Goal: Task Accomplishment & Management: Complete application form

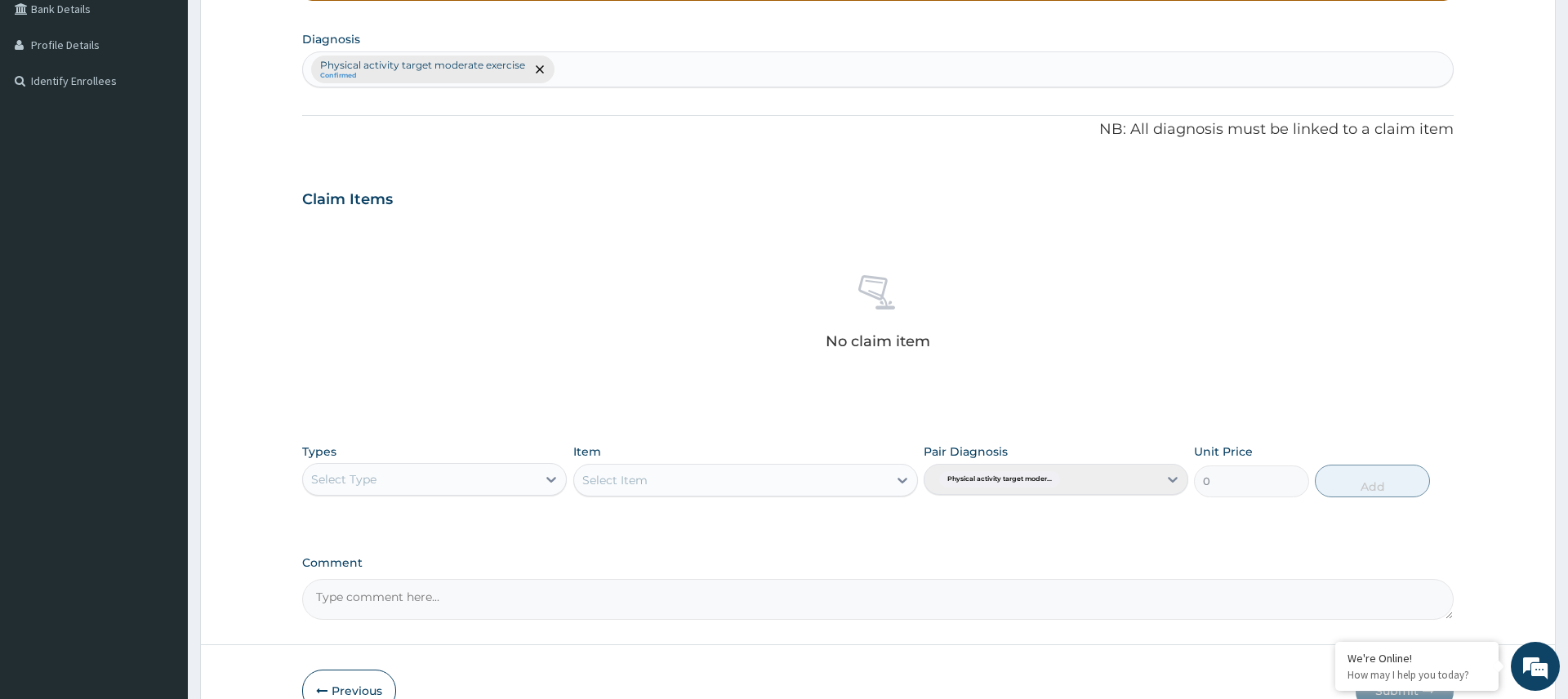
scroll to position [477, 0]
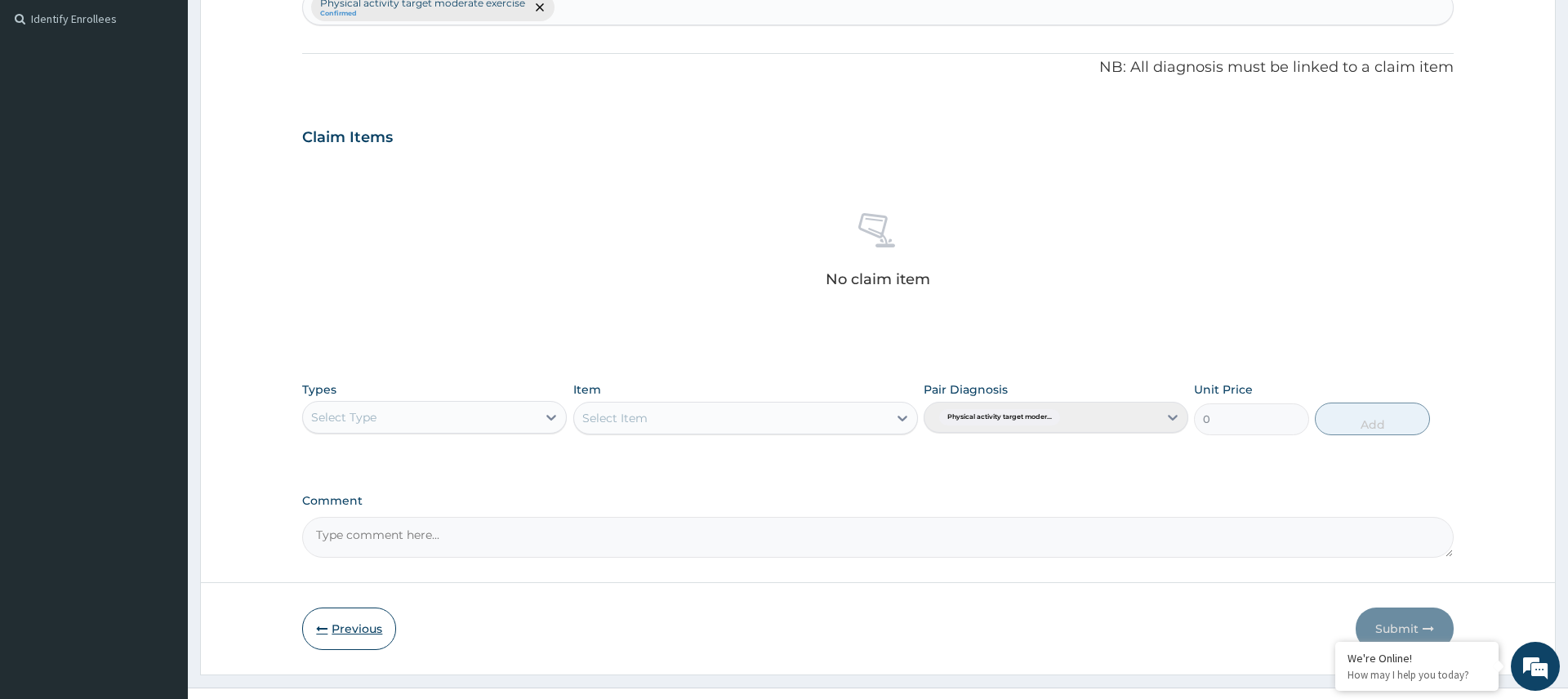
click at [334, 616] on button "Previous" at bounding box center [349, 630] width 94 height 43
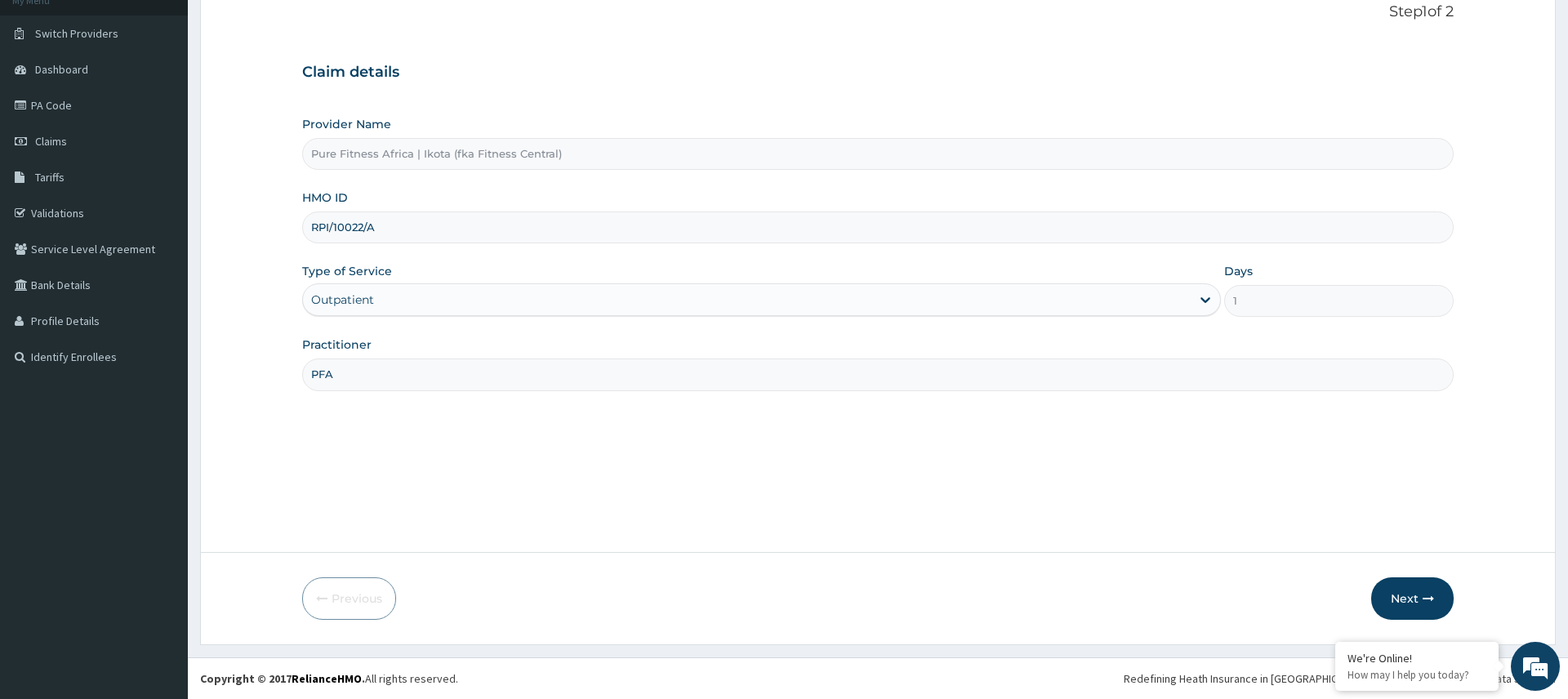
click at [328, 228] on input "RPI/10022/A" at bounding box center [877, 227] width 1150 height 32
type input "LLD/10040/A"
click at [1411, 596] on button "Next" at bounding box center [1412, 599] width 83 height 43
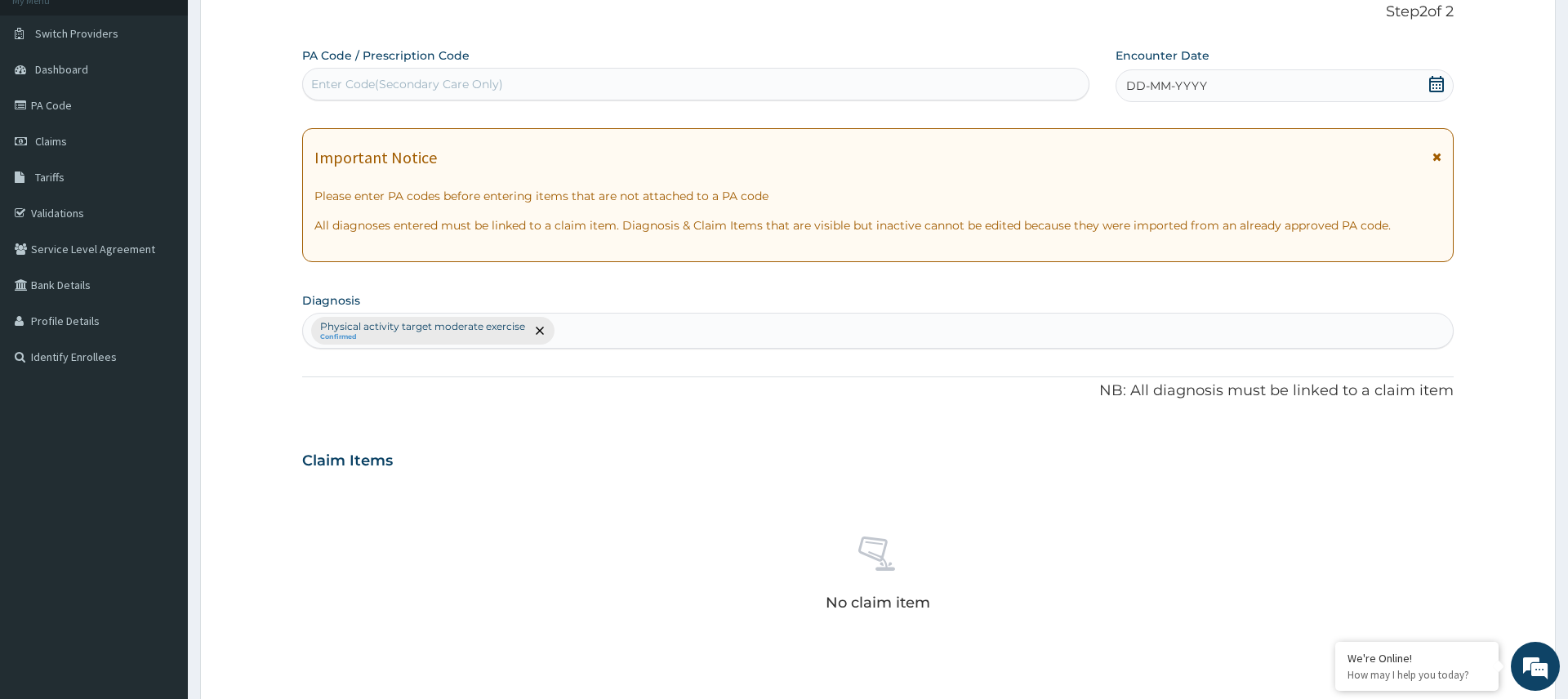
click at [423, 83] on div "Enter Code(Secondary Care Only)" at bounding box center [407, 84] width 192 height 17
type input "PA/A4241A"
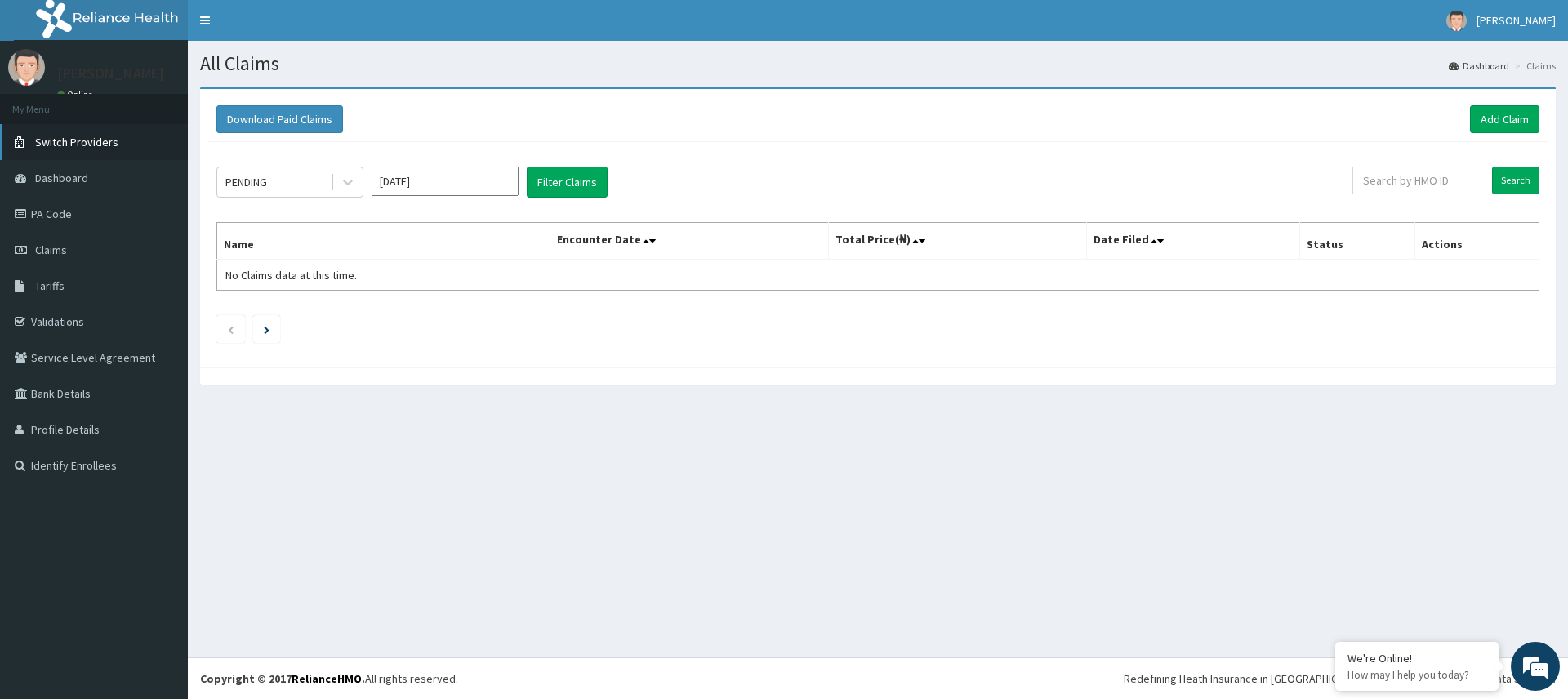
click at [88, 143] on span "Switch Providers" at bounding box center [76, 142] width 83 height 15
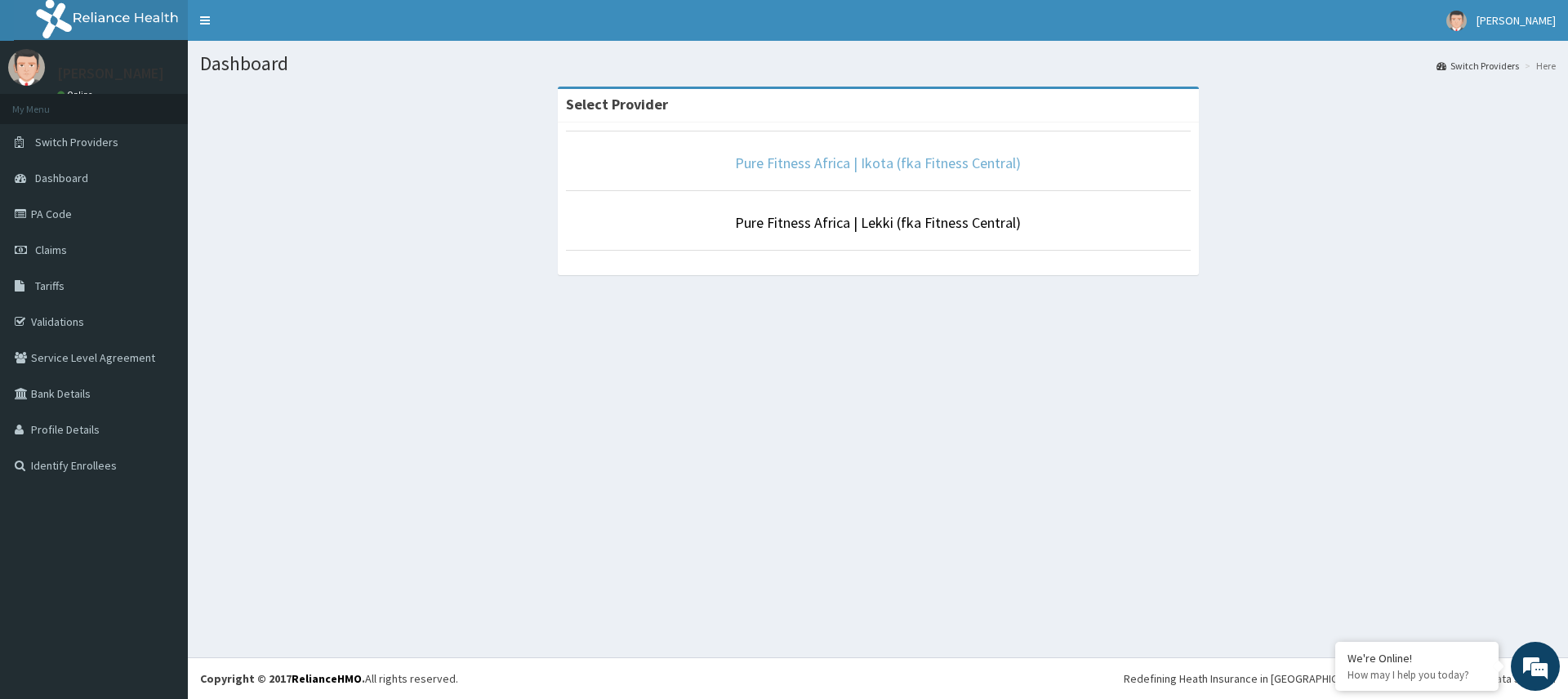
click at [789, 159] on link "Pure Fitness Africa | Ikota (fka Fitness Central)" at bounding box center [877, 162] width 286 height 19
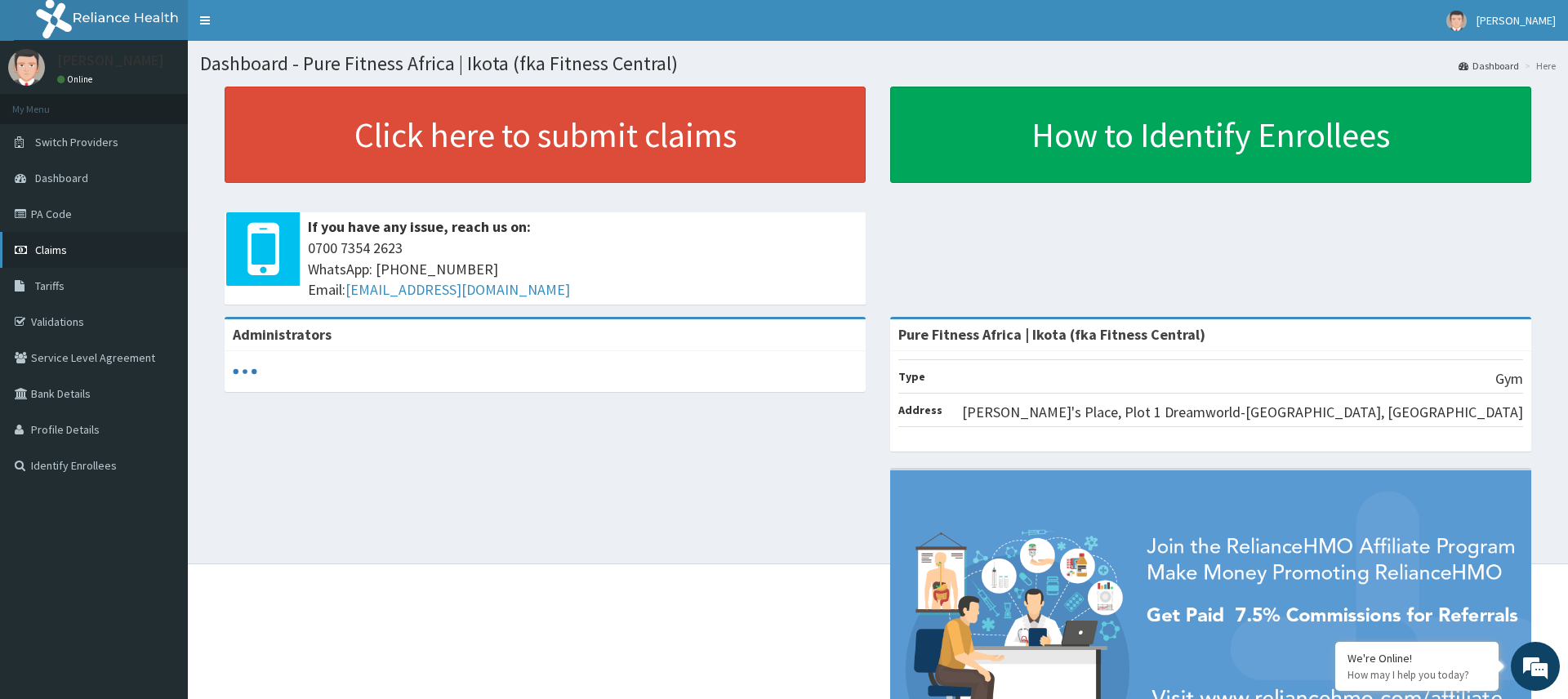
click at [31, 251] on link "Claims" at bounding box center [94, 250] width 187 height 36
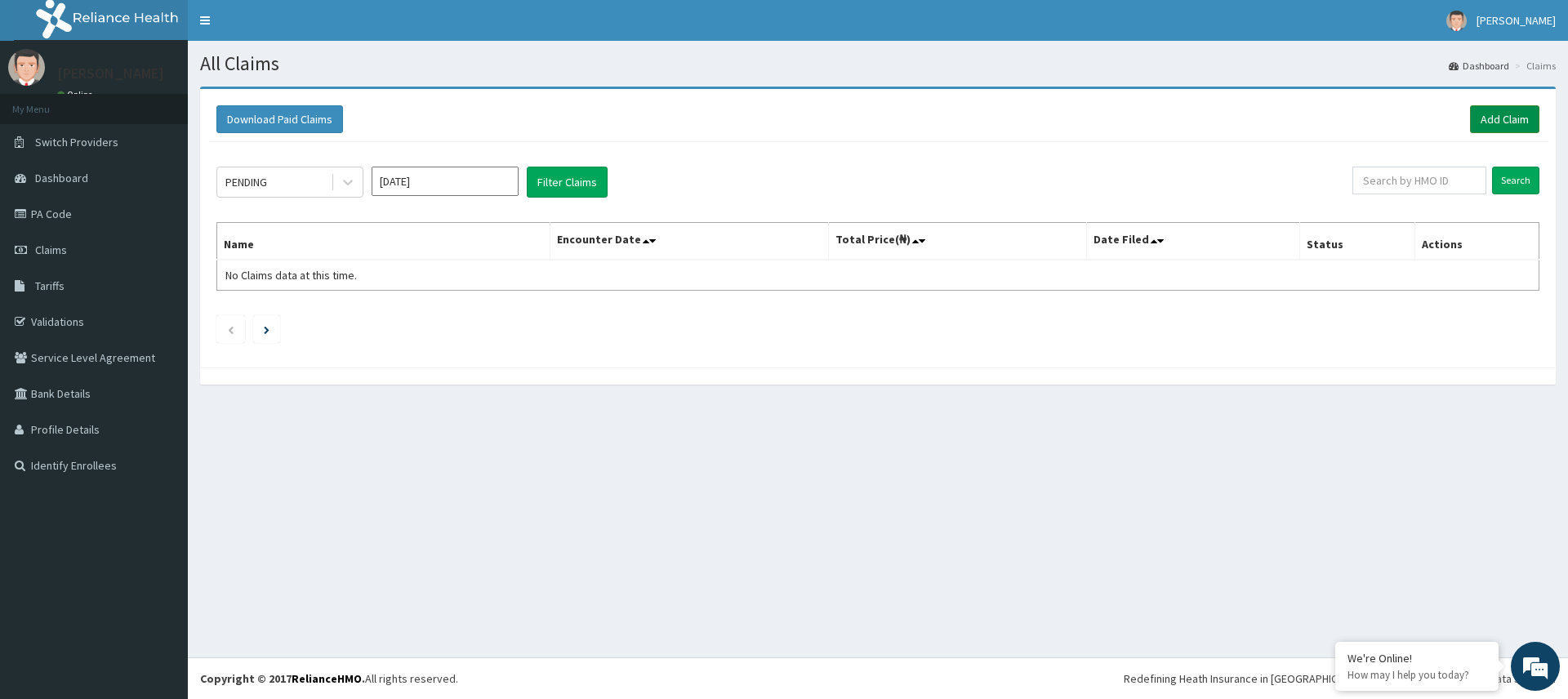
click at [1507, 123] on link "Add Claim" at bounding box center [1505, 119] width 69 height 27
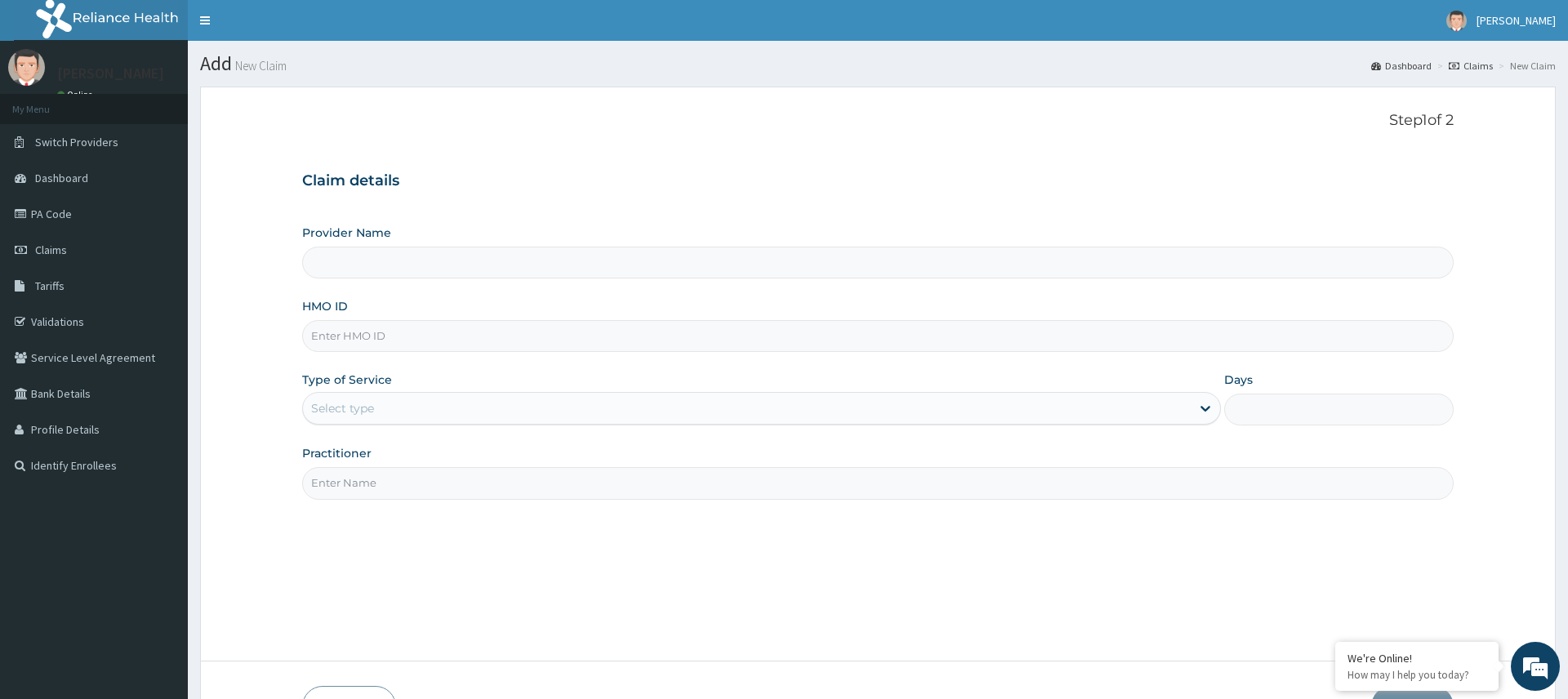
click at [456, 332] on input "HMO ID" at bounding box center [877, 336] width 1150 height 32
type input "LLD/1"
type input "Pure Fitness Africa | Ikota (fka Fitness Central)"
type input "1"
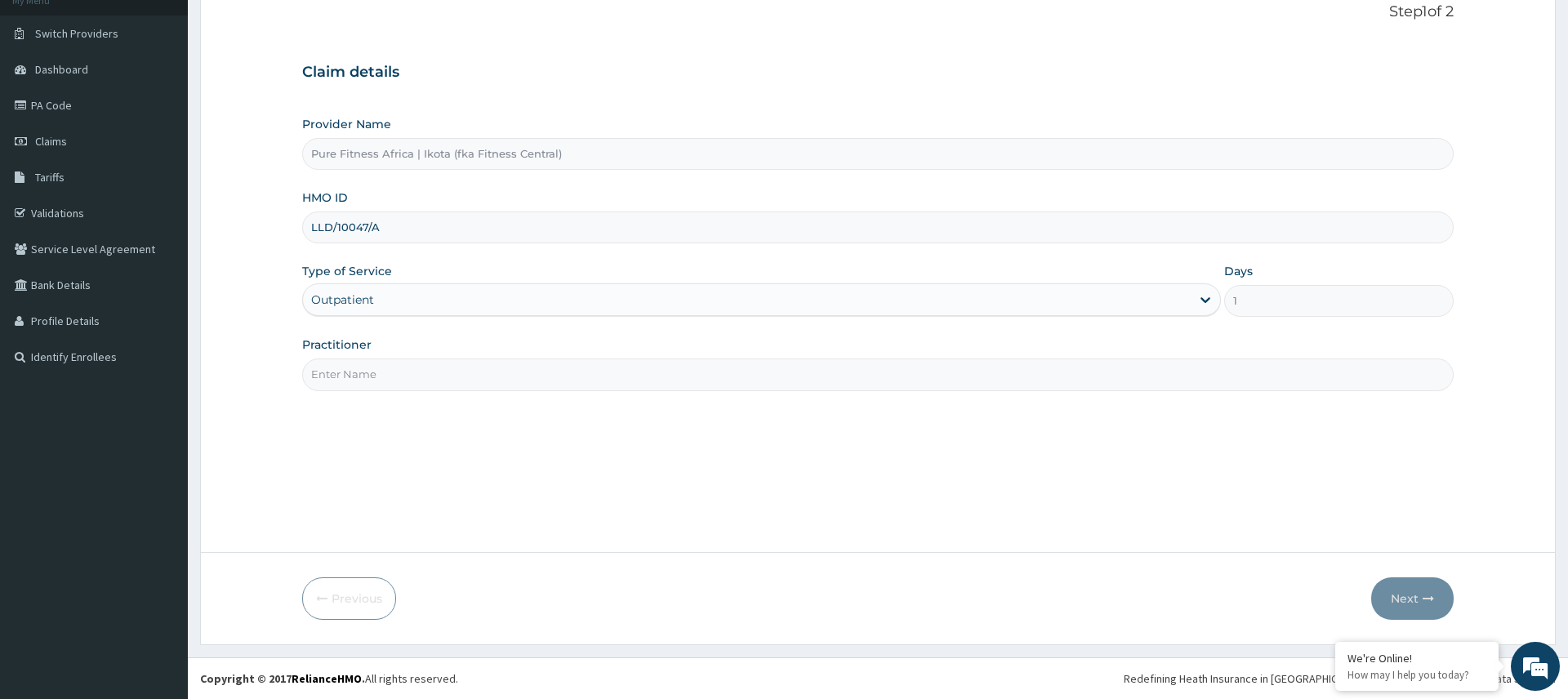
type input "LLD/10047/A"
click at [459, 380] on input "Practitioner" at bounding box center [877, 374] width 1150 height 32
type input "PFA"
click at [1409, 594] on button "Next" at bounding box center [1412, 599] width 83 height 43
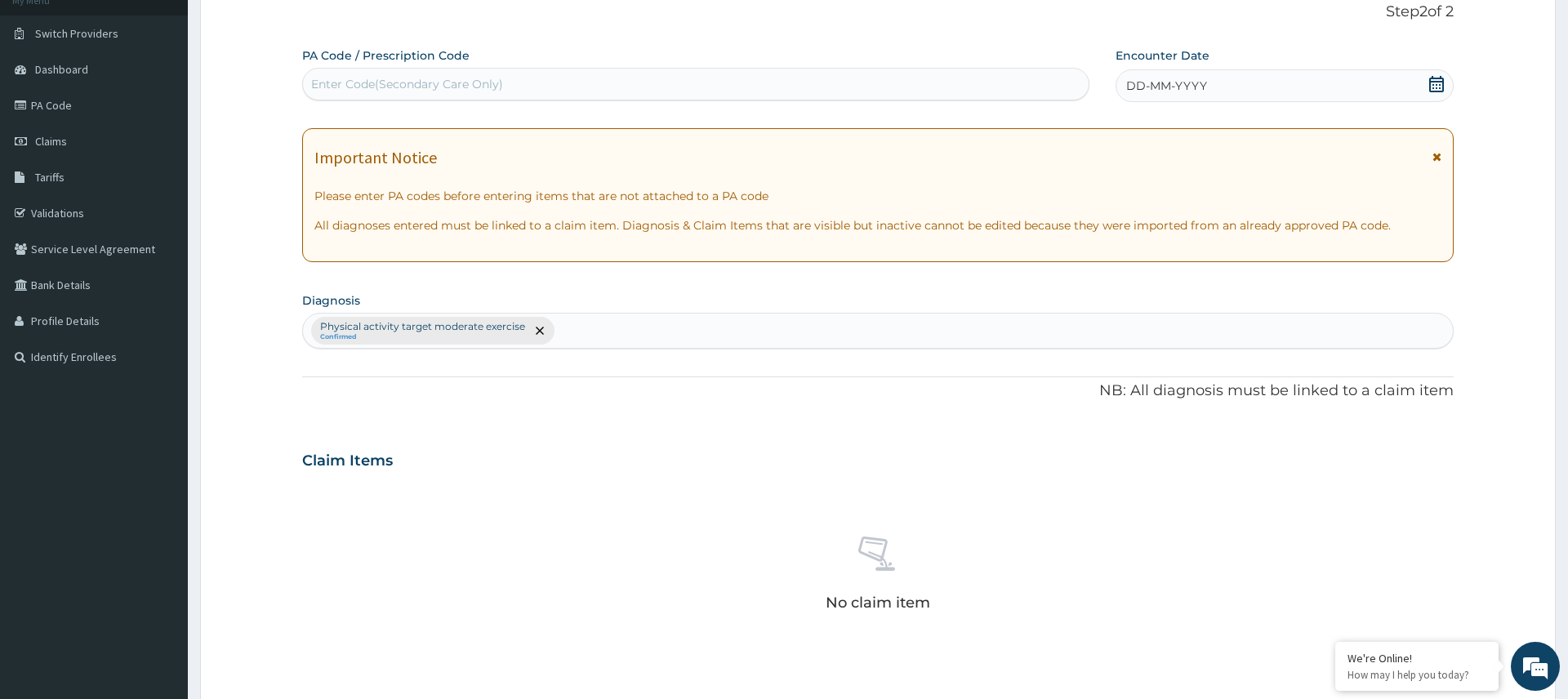
click at [452, 77] on div "Enter Code(Secondary Care Only)" at bounding box center [407, 84] width 192 height 17
type input "PA/A4241A"
click at [1425, 82] on div "DD-MM-YYYY" at bounding box center [1284, 85] width 338 height 32
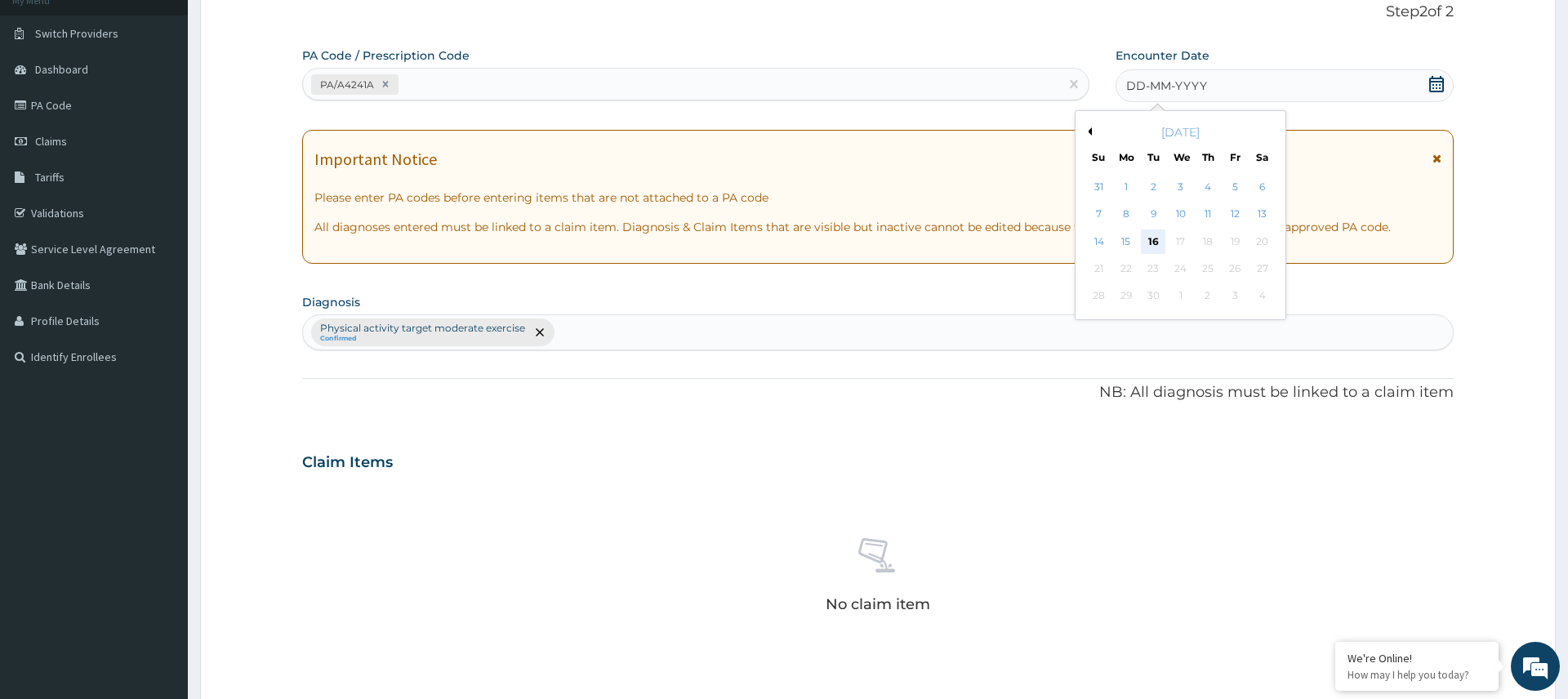
click at [1158, 239] on div "16" at bounding box center [1153, 241] width 24 height 24
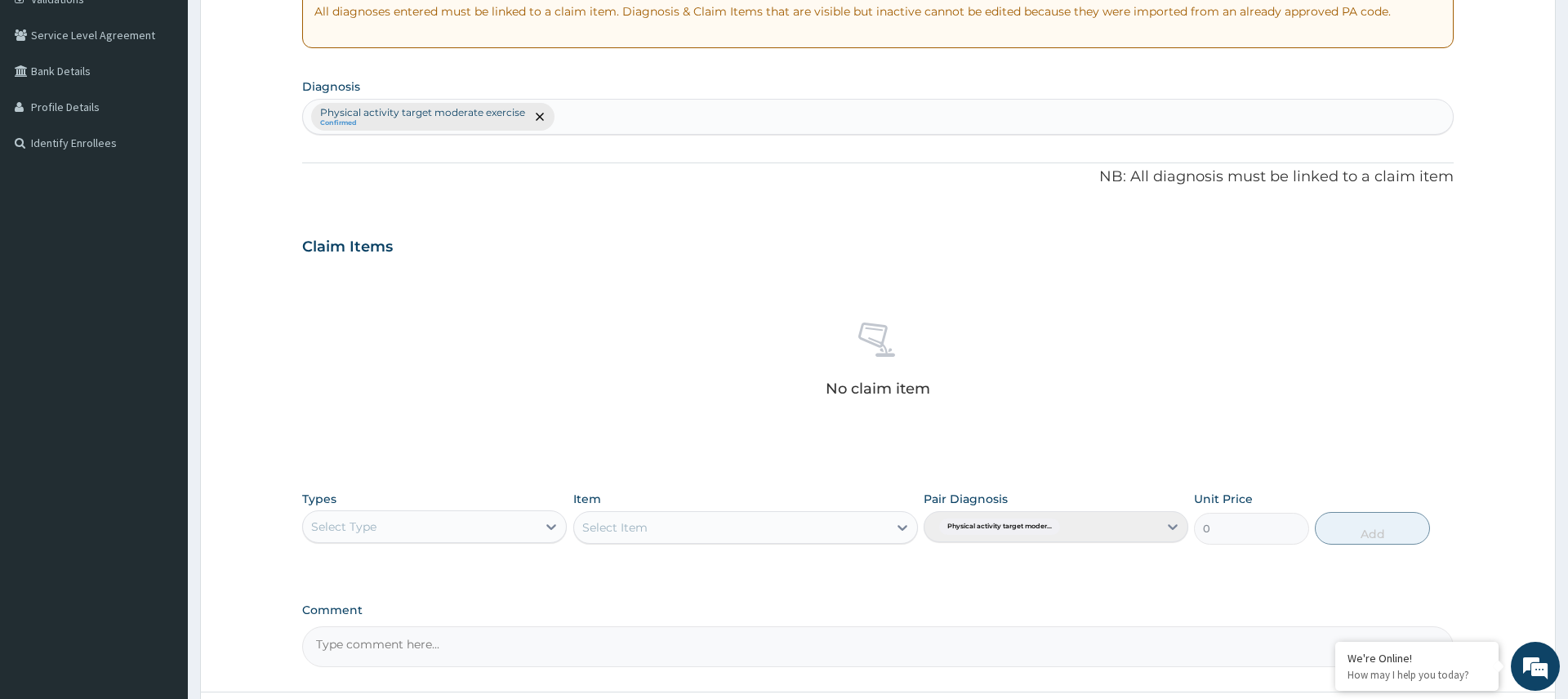
scroll to position [463, 0]
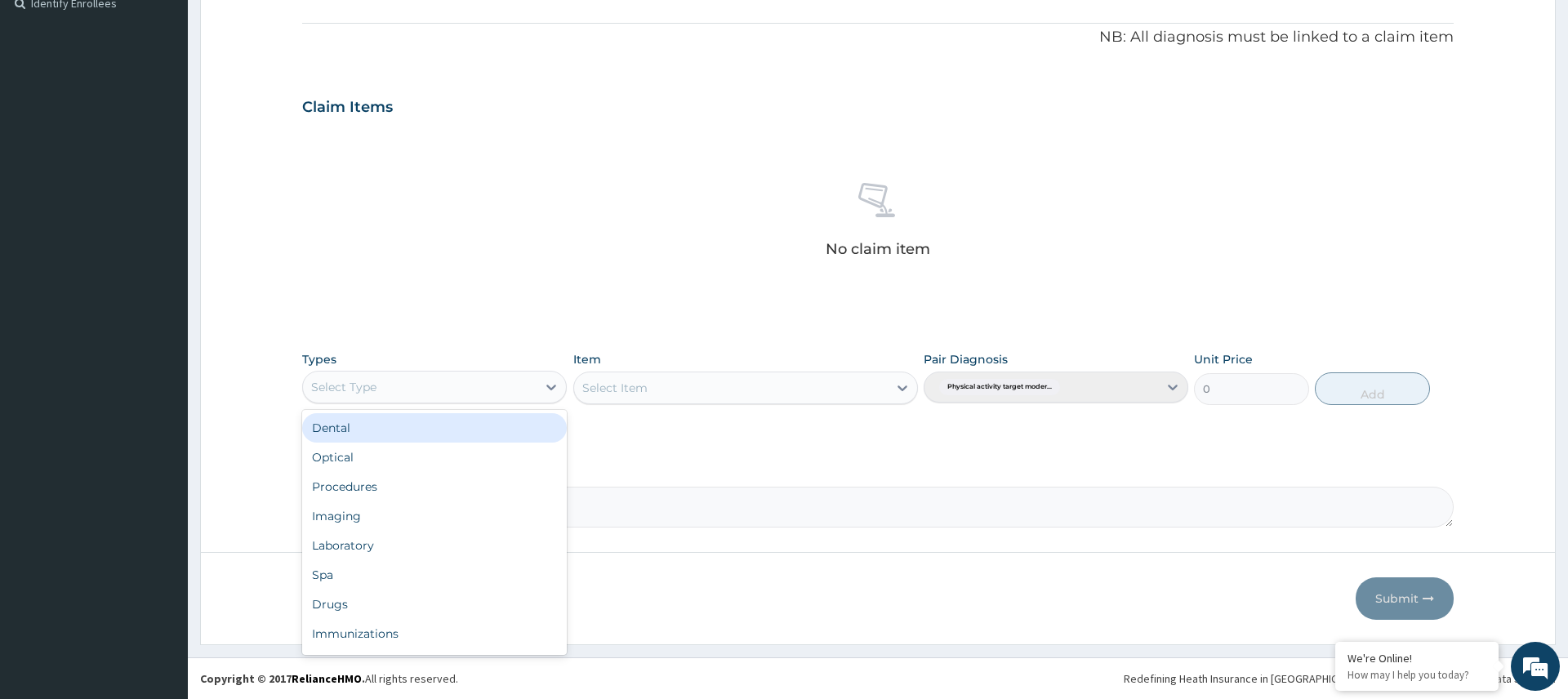
click at [466, 393] on div "Select Type" at bounding box center [420, 387] width 233 height 26
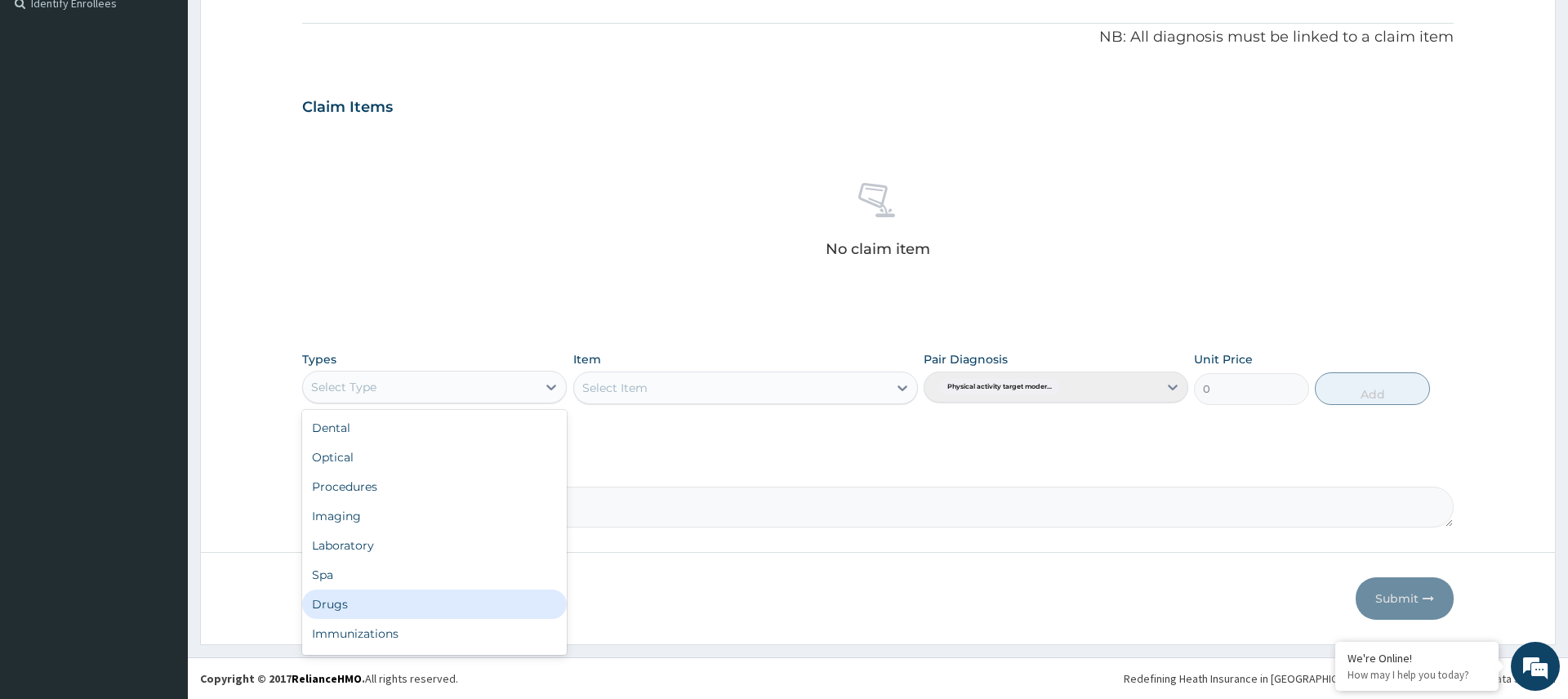
scroll to position [56, 0]
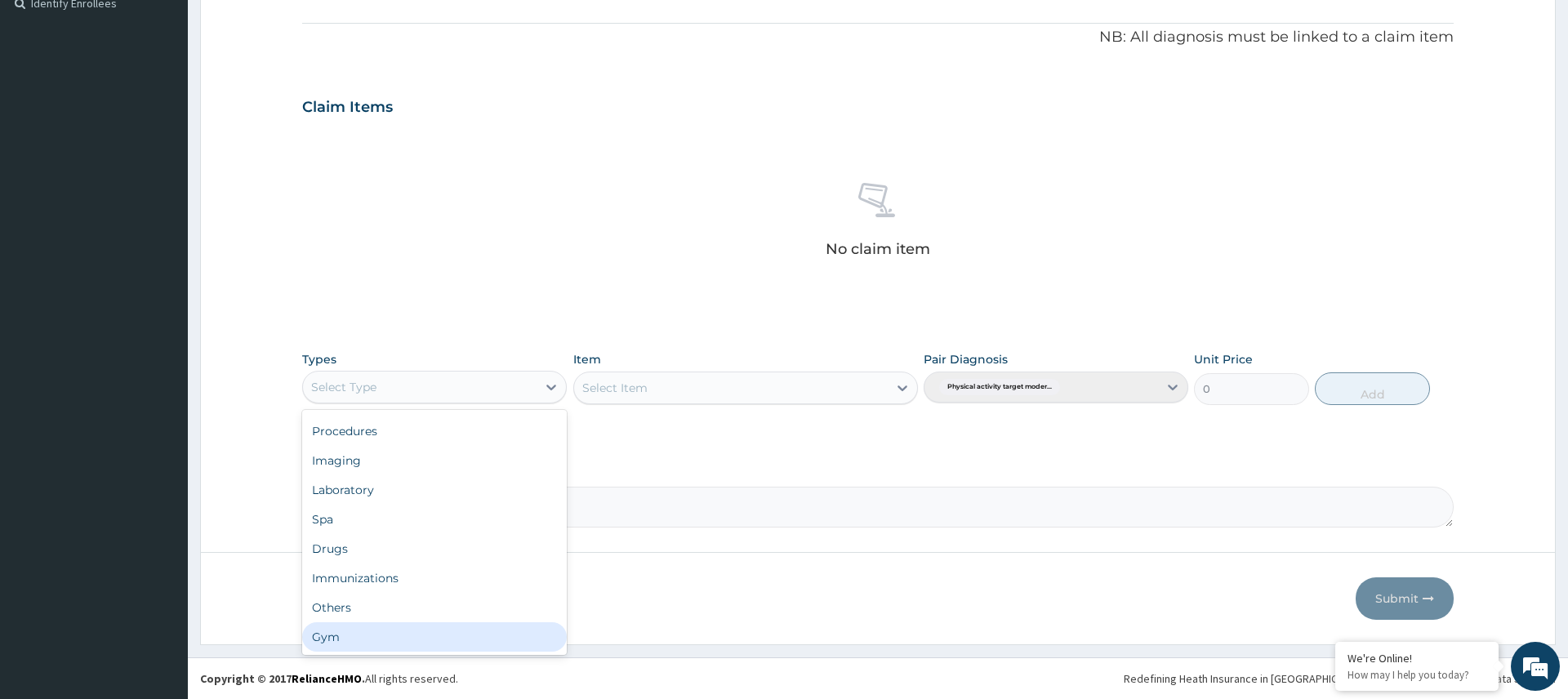
click at [403, 626] on div "Gym" at bounding box center [434, 637] width 264 height 29
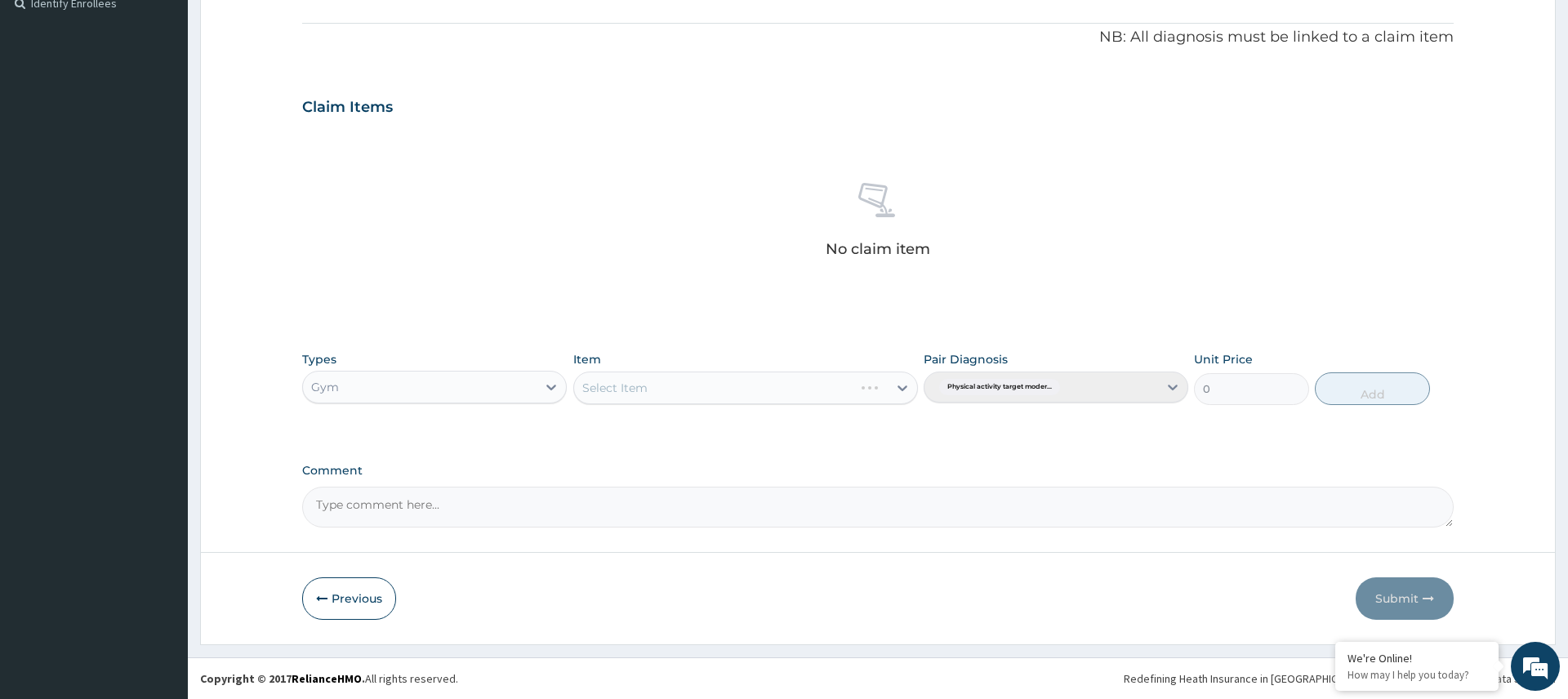
click at [700, 374] on div "Select Item" at bounding box center [746, 388] width 345 height 32
click at [697, 394] on div "Select Item" at bounding box center [731, 388] width 314 height 26
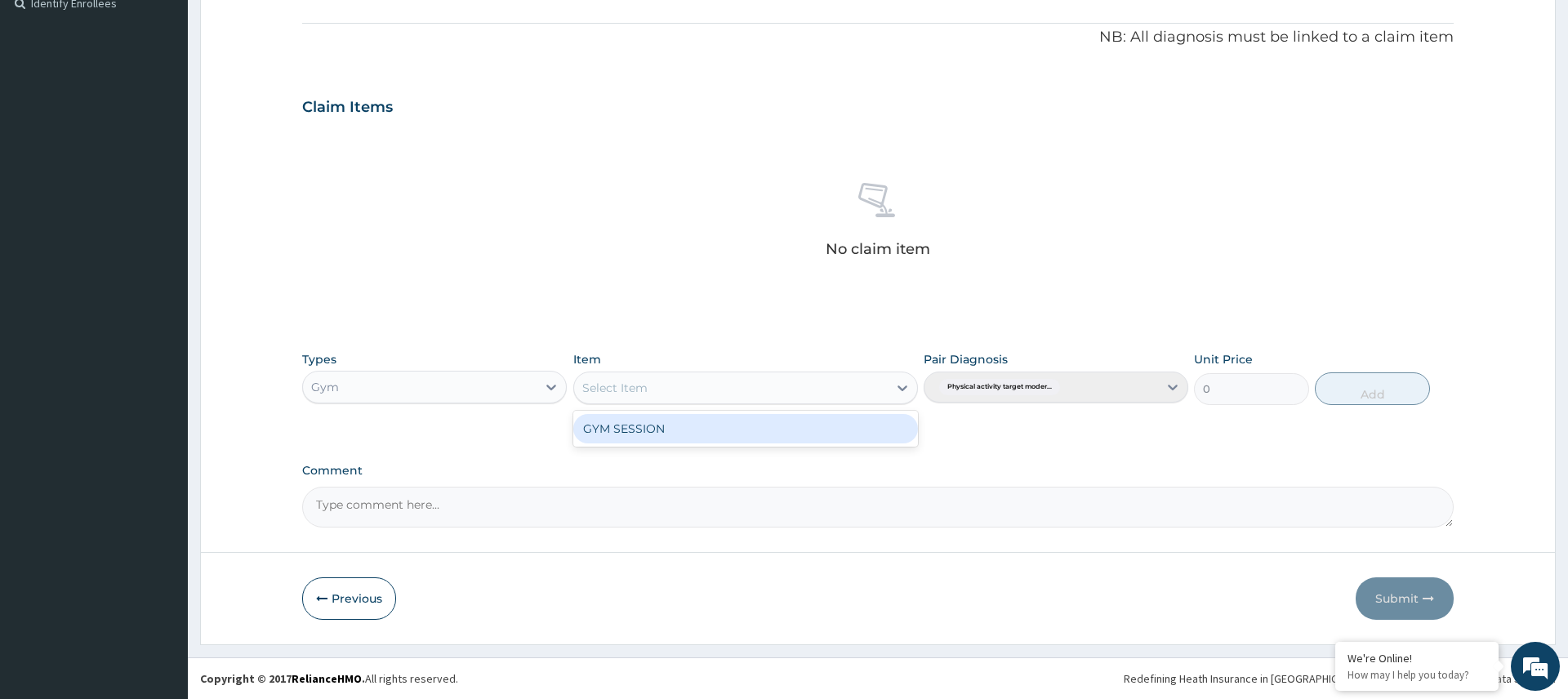
click at [687, 426] on div "GYM SESSION" at bounding box center [746, 429] width 345 height 29
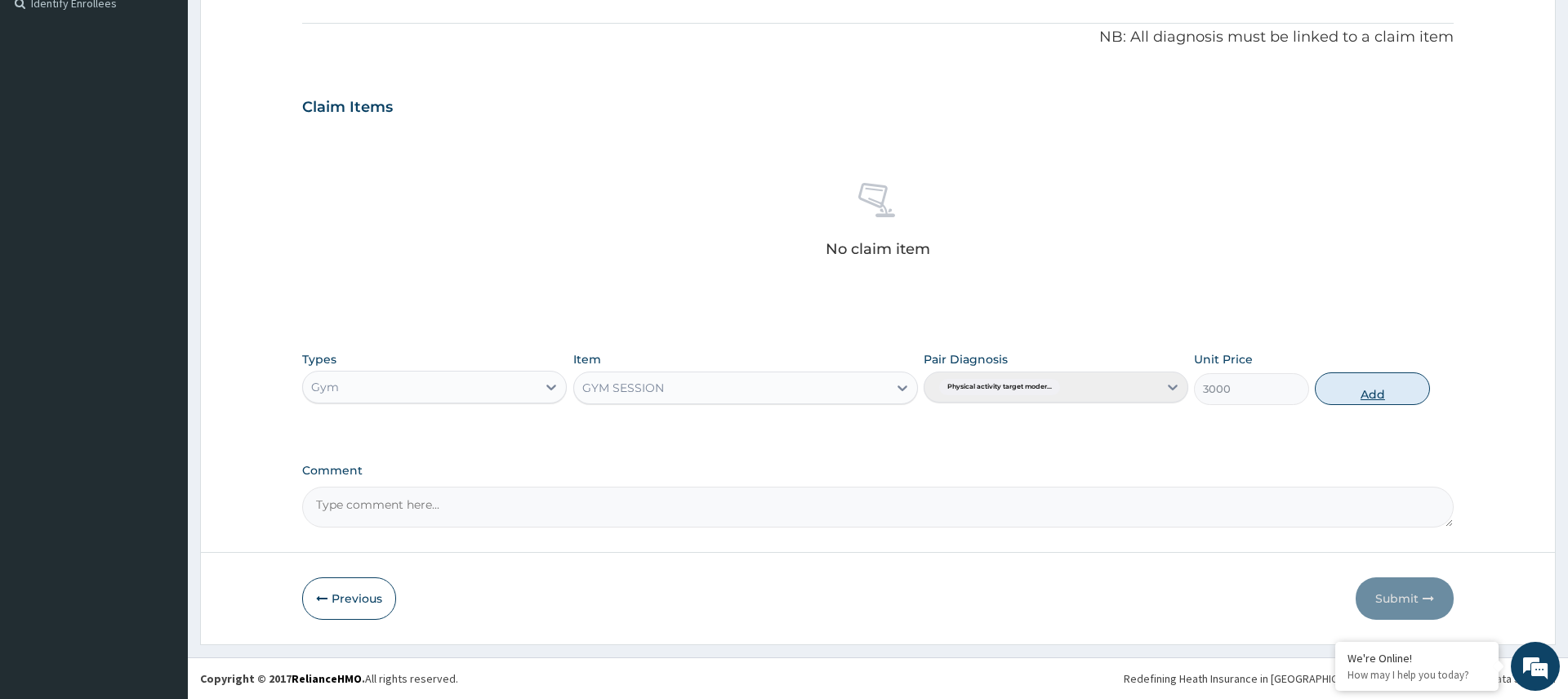
click at [1375, 398] on button "Add" at bounding box center [1372, 389] width 115 height 32
type input "0"
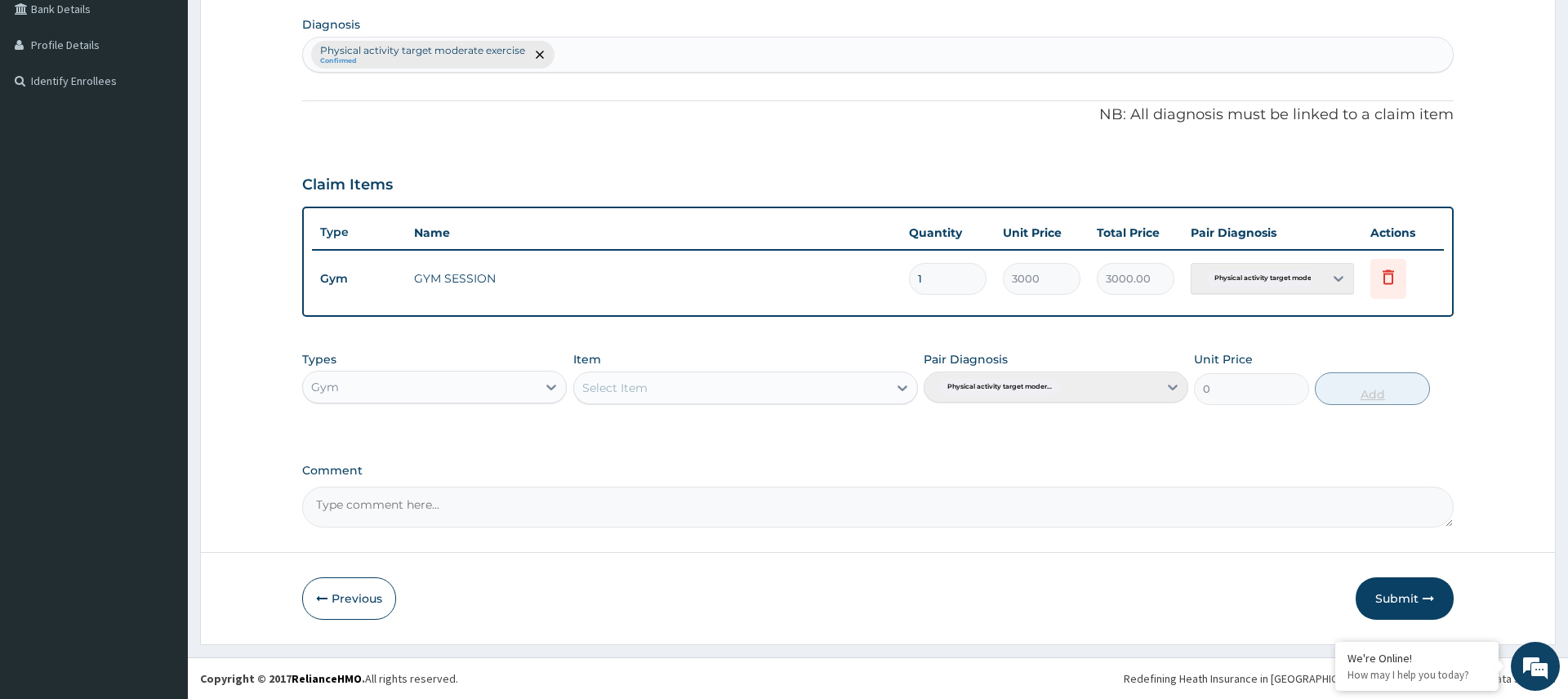
scroll to position [385, 0]
click at [1395, 588] on button "Submit" at bounding box center [1404, 599] width 98 height 43
